Goal: Task Accomplishment & Management: Complete application form

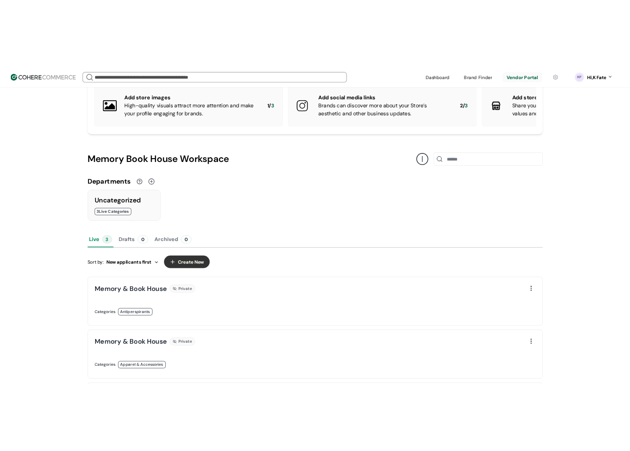
scroll to position [188, 0]
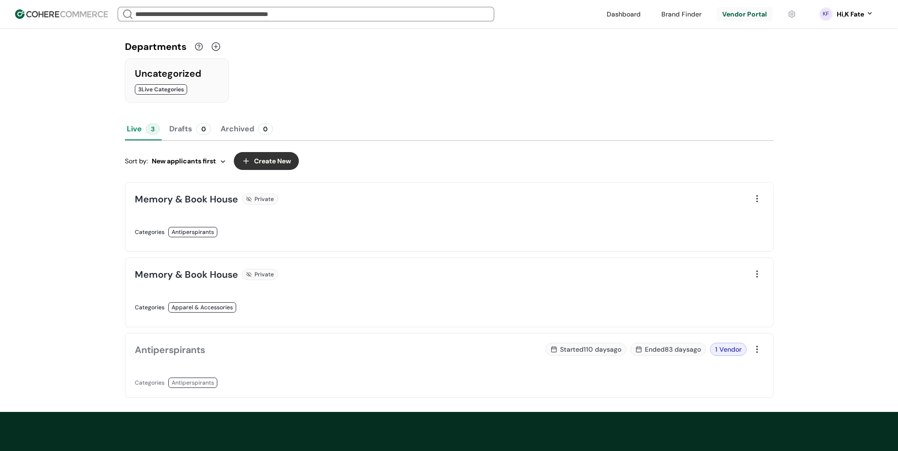
click at [897, 275] on div "Vendor Portal Complete your profile - receive better Vendor Request application…" at bounding box center [449, 126] width 898 height 572
drag, startPoint x: 520, startPoint y: 226, endPoint x: 505, endPoint y: 243, distance: 23.0
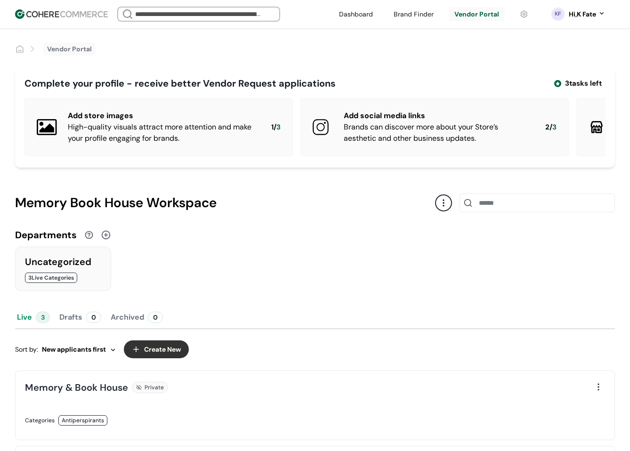
scroll to position [188, 0]
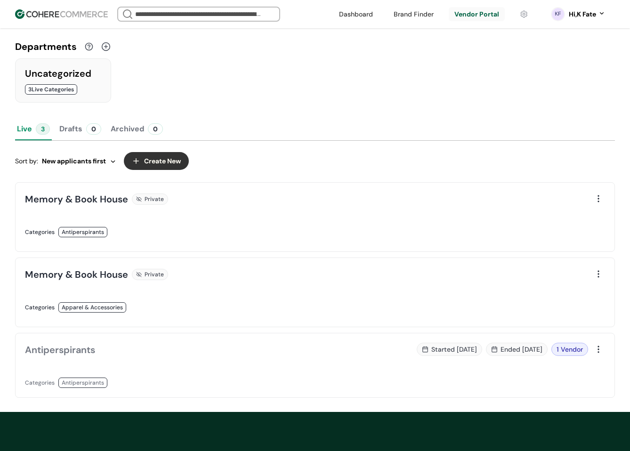
click at [550, 48] on div "Departments" at bounding box center [315, 47] width 600 height 14
click at [303, 18] on div "We Came Up Empty Looks like there aren’t any matches at the moment. Refine your…" at bounding box center [221, 14] width 209 height 15
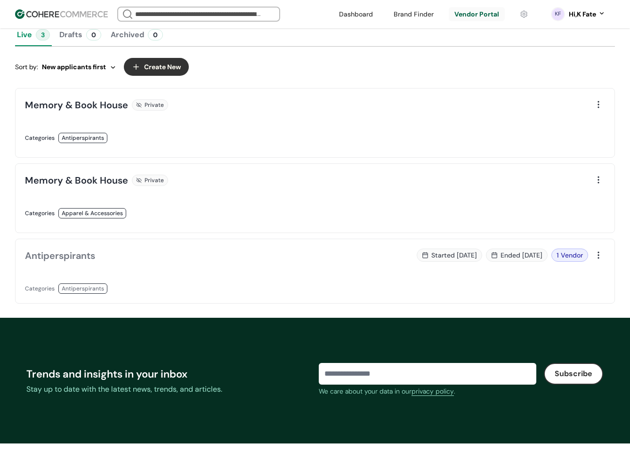
scroll to position [283, 0]
click at [271, 148] on link at bounding box center [167, 148] width 285 height 0
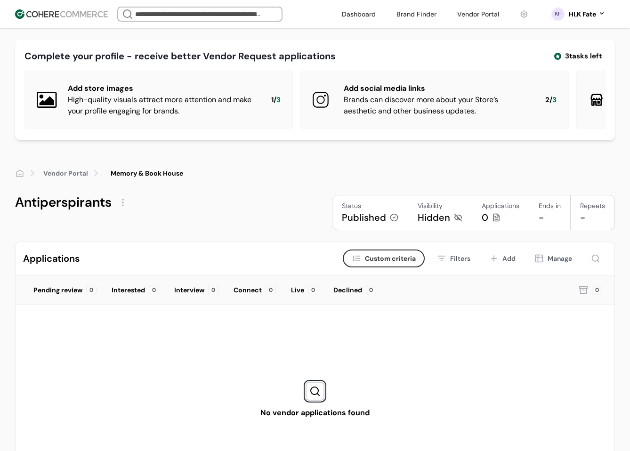
click at [332, 150] on div "Complete your profile - receive better Vendor Request applications 3 tasks left…" at bounding box center [315, 273] width 630 height 546
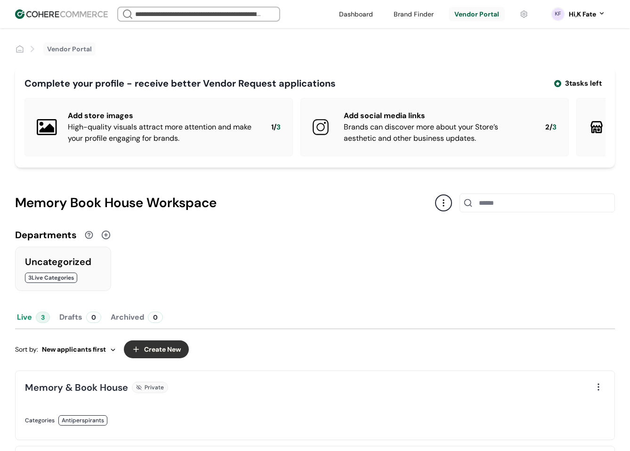
scroll to position [361, 0]
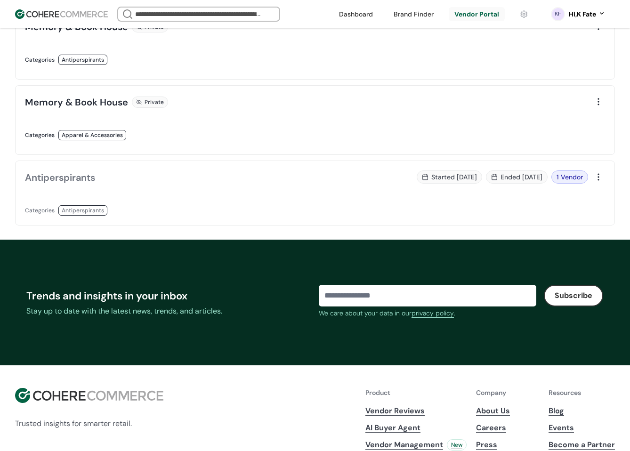
click at [321, 216] on div "Started [DATE] Ended [DATE] 1 Vendor" at bounding box center [463, 193] width 285 height 45
click at [325, 184] on div "Started [DATE] Ended [DATE] 1 Vendor" at bounding box center [455, 177] width 268 height 13
click at [403, 204] on div "Started [DATE] Ended [DATE] 1 Vendor" at bounding box center [463, 193] width 285 height 45
click at [323, 184] on div "Started [DATE] Ended [DATE] 1 Vendor" at bounding box center [455, 177] width 268 height 13
click at [602, 183] on div at bounding box center [598, 177] width 13 height 13
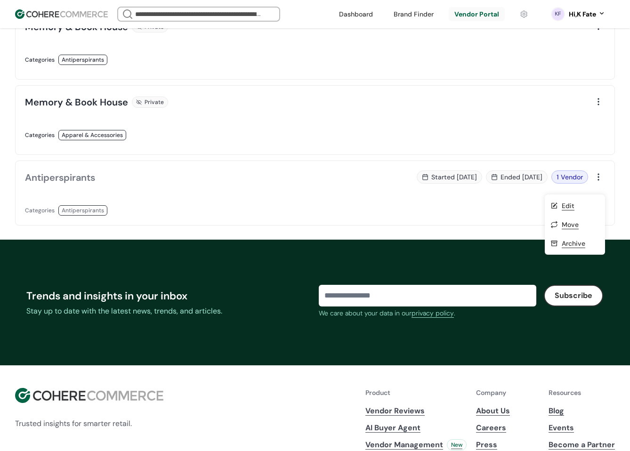
click at [336, 184] on div "Started [DATE] Ended [DATE] 1 Vendor" at bounding box center [455, 177] width 268 height 13
click at [315, 189] on div "Antiperspirants Categories Antiperspirants Started [DATE] Ended [DATE] 1 Vendor" at bounding box center [315, 193] width 600 height 65
click at [314, 189] on div "Antiperspirants Categories Antiperspirants Started [DATE] Ended [DATE] 1 Vendor" at bounding box center [315, 193] width 600 height 65
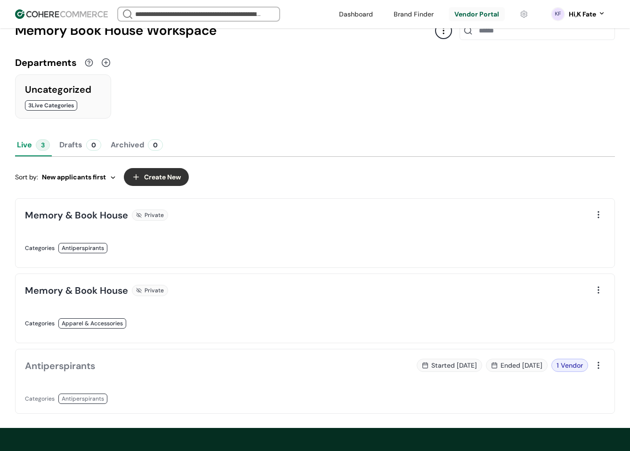
scroll to position [172, 0]
